Goal: Task Accomplishment & Management: Manage account settings

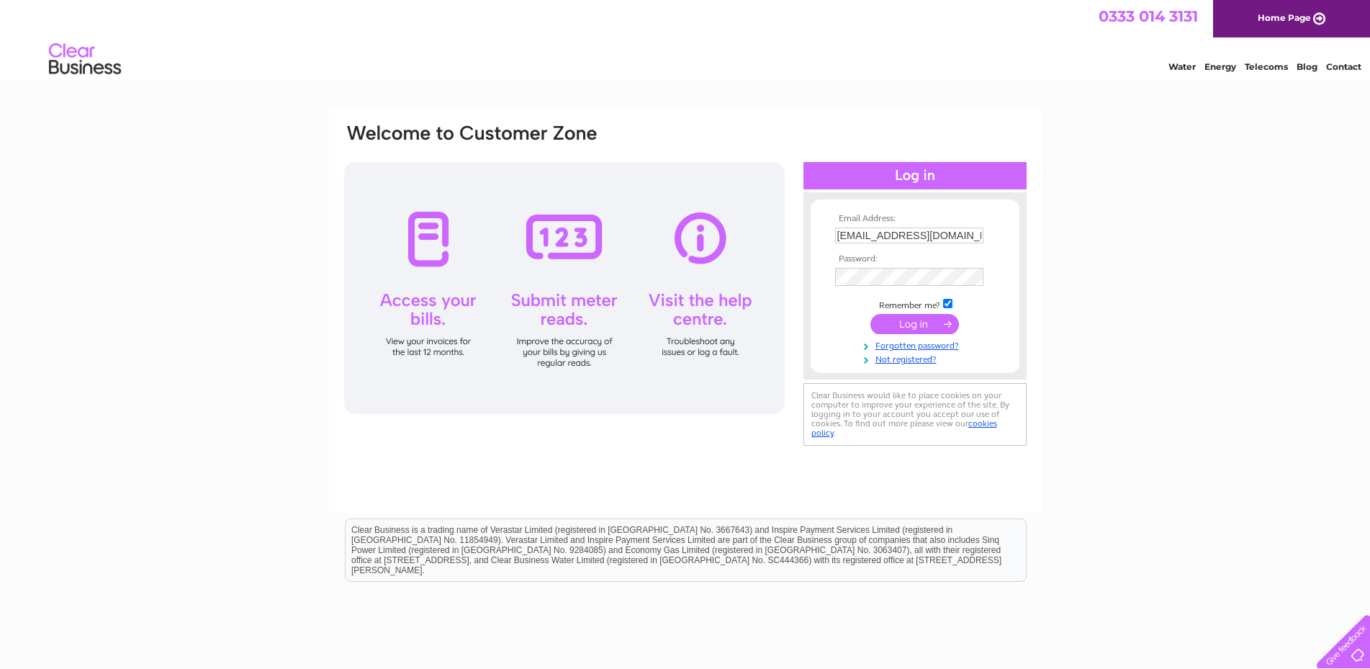
click at [922, 328] on input "submit" at bounding box center [915, 324] width 89 height 20
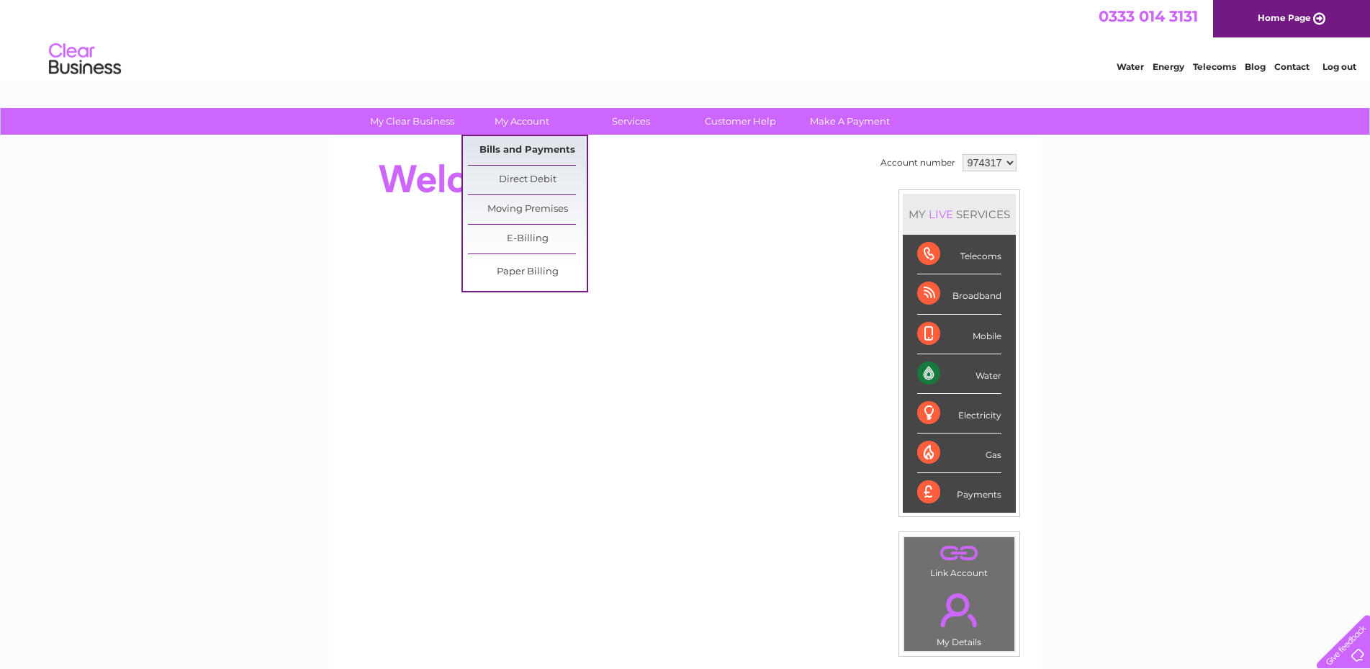
click at [528, 150] on link "Bills and Payments" at bounding box center [527, 150] width 119 height 29
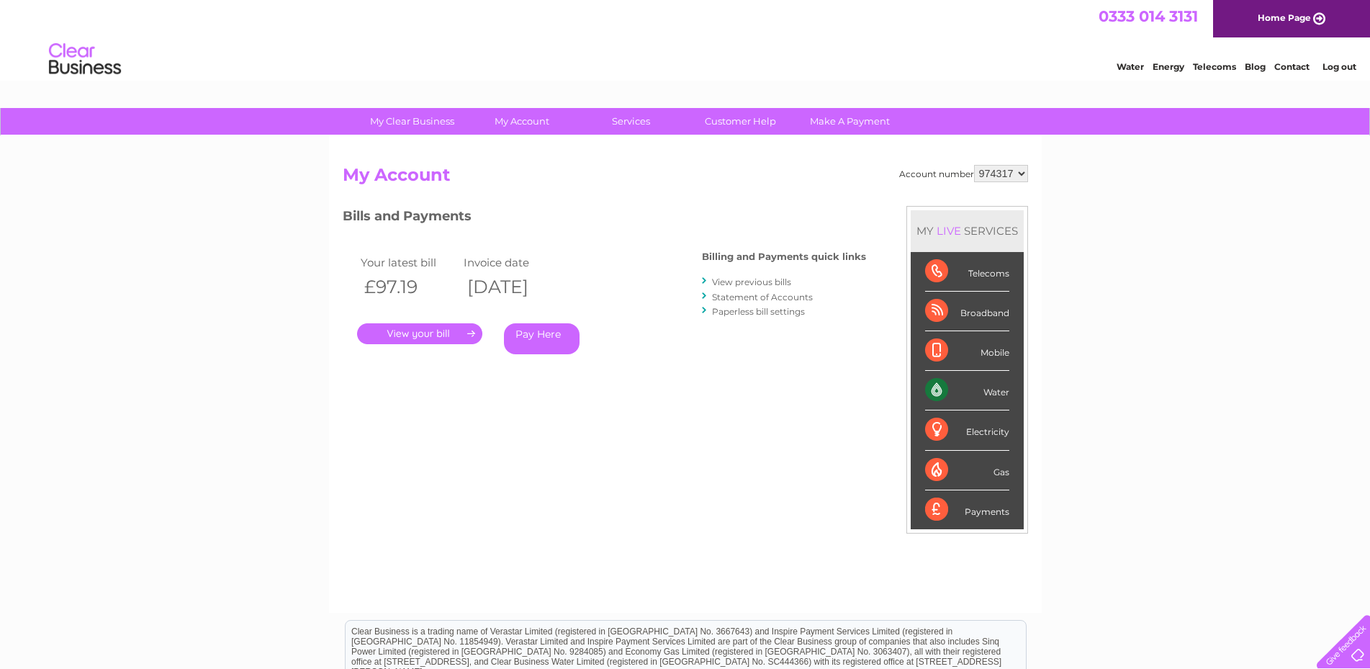
click at [426, 343] on link "." at bounding box center [419, 333] width 125 height 21
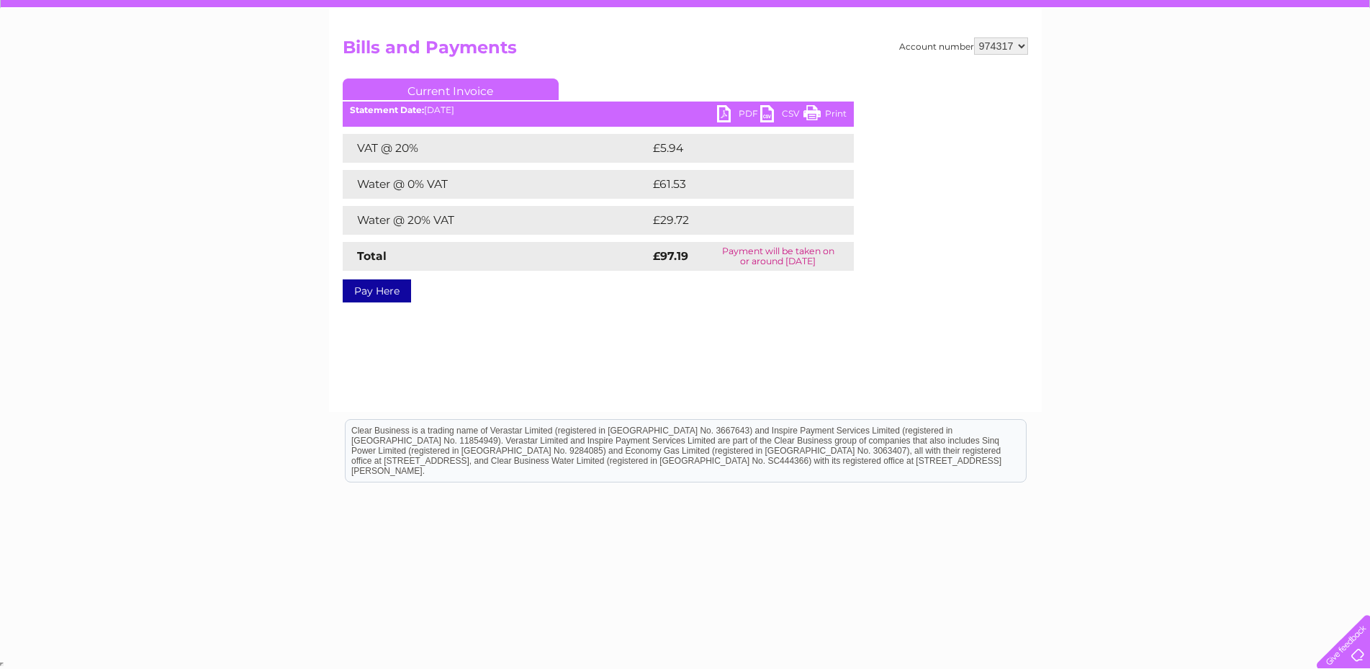
scroll to position [42, 0]
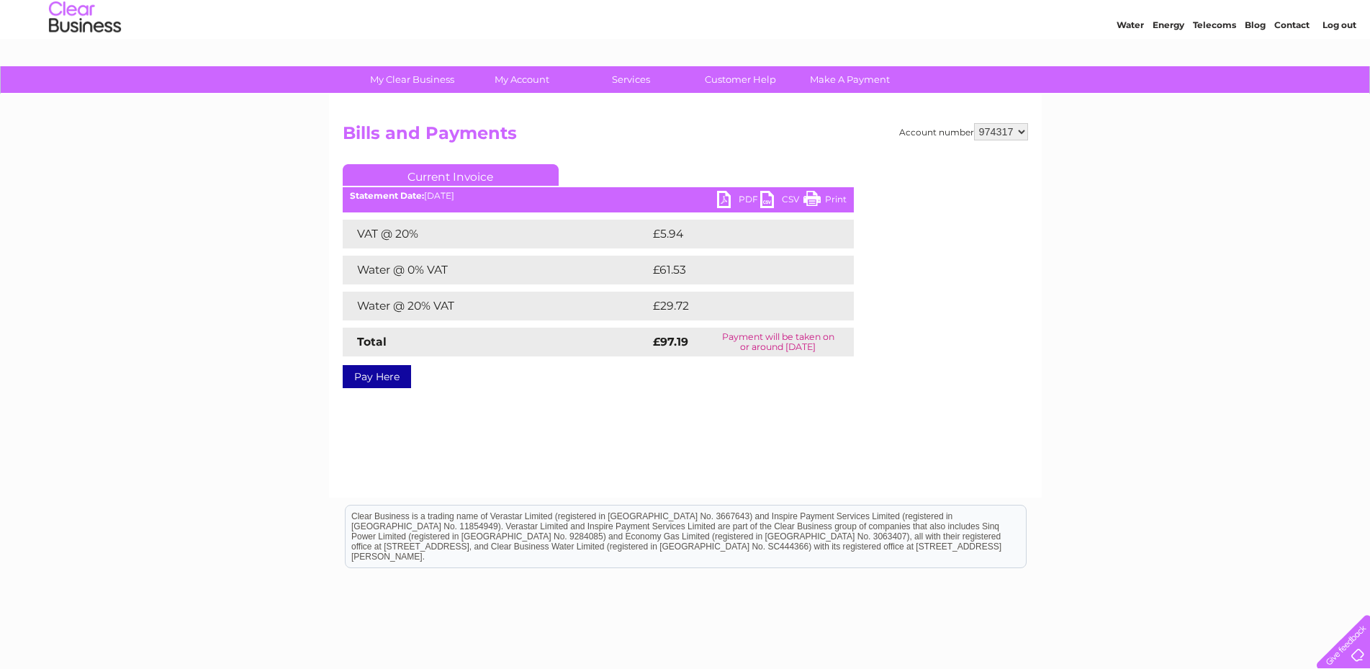
click at [725, 199] on link "PDF" at bounding box center [738, 201] width 43 height 21
